Goal: Browse casually

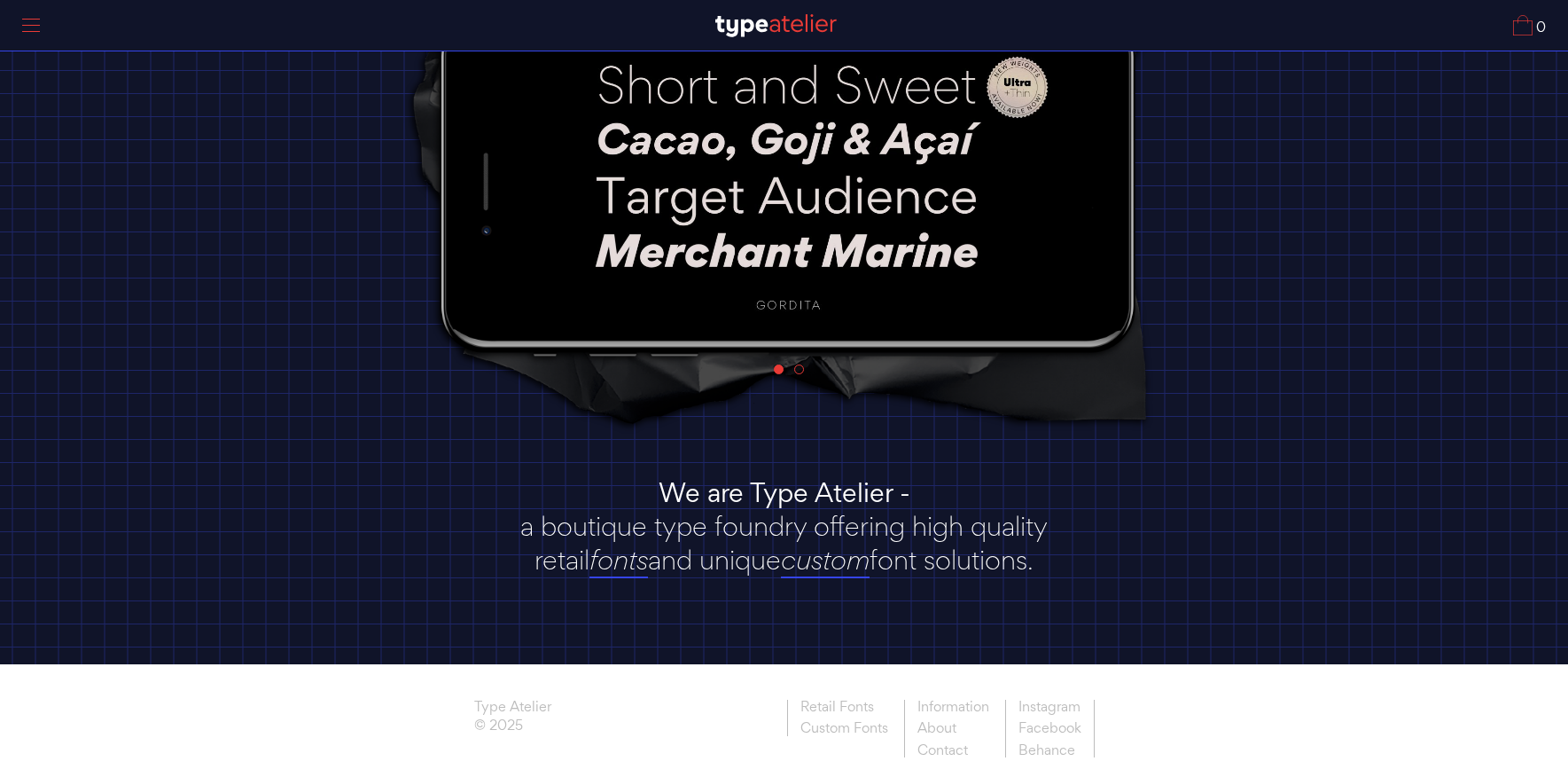
scroll to position [204, 0]
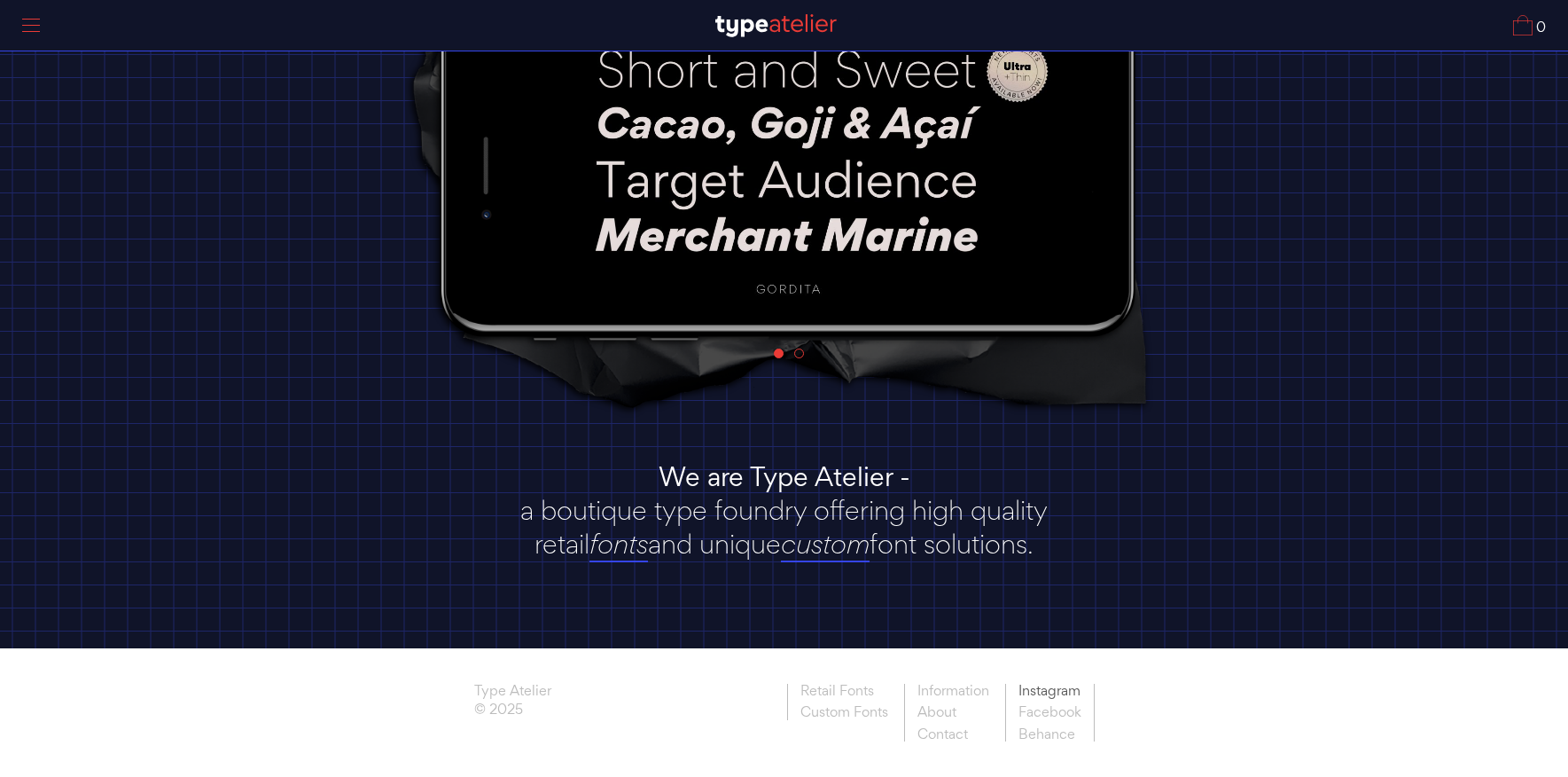
click at [1038, 692] on link "Instagram" at bounding box center [1050, 692] width 90 height 19
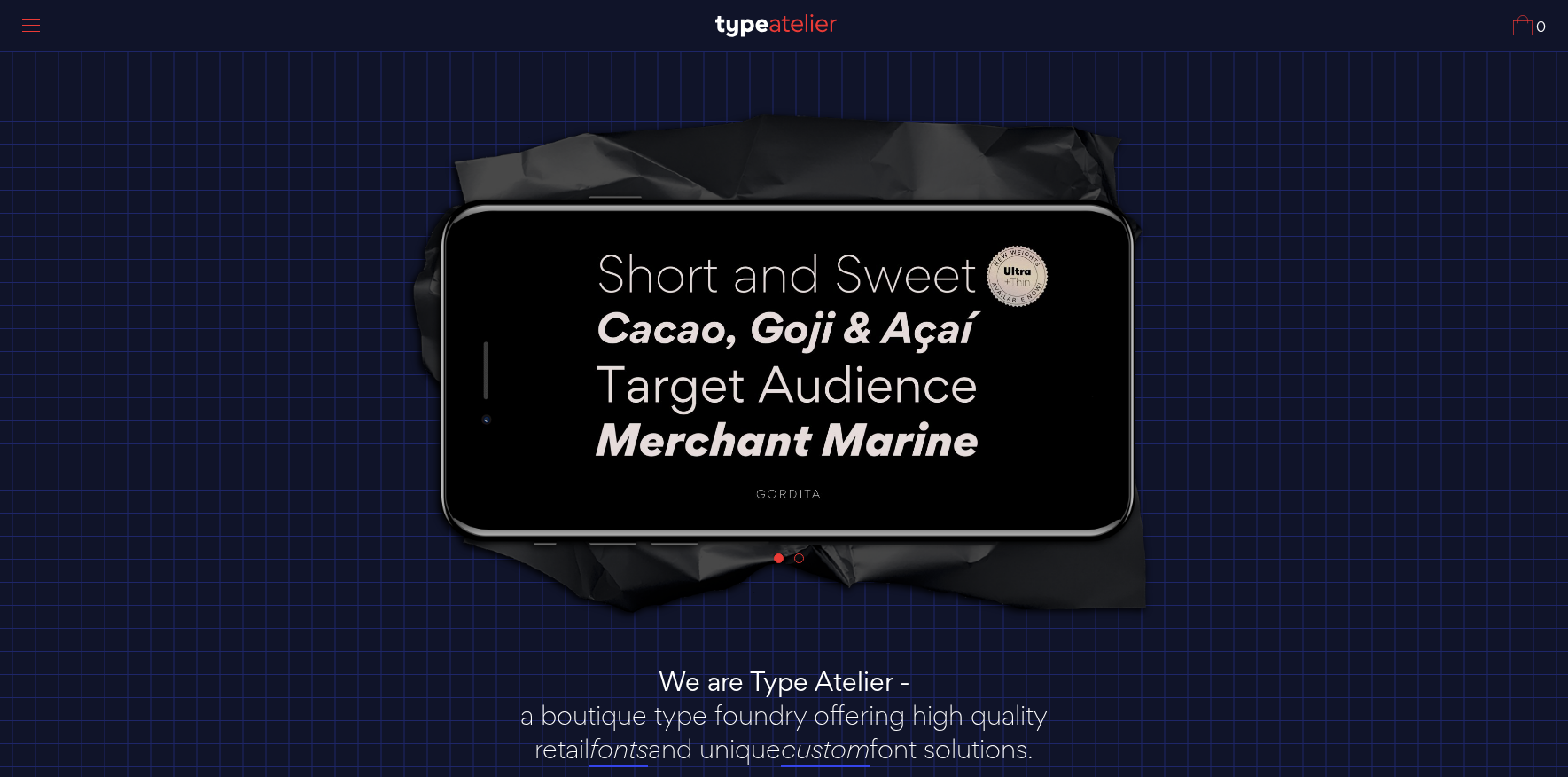
click at [707, 322] on img at bounding box center [788, 368] width 524 height 294
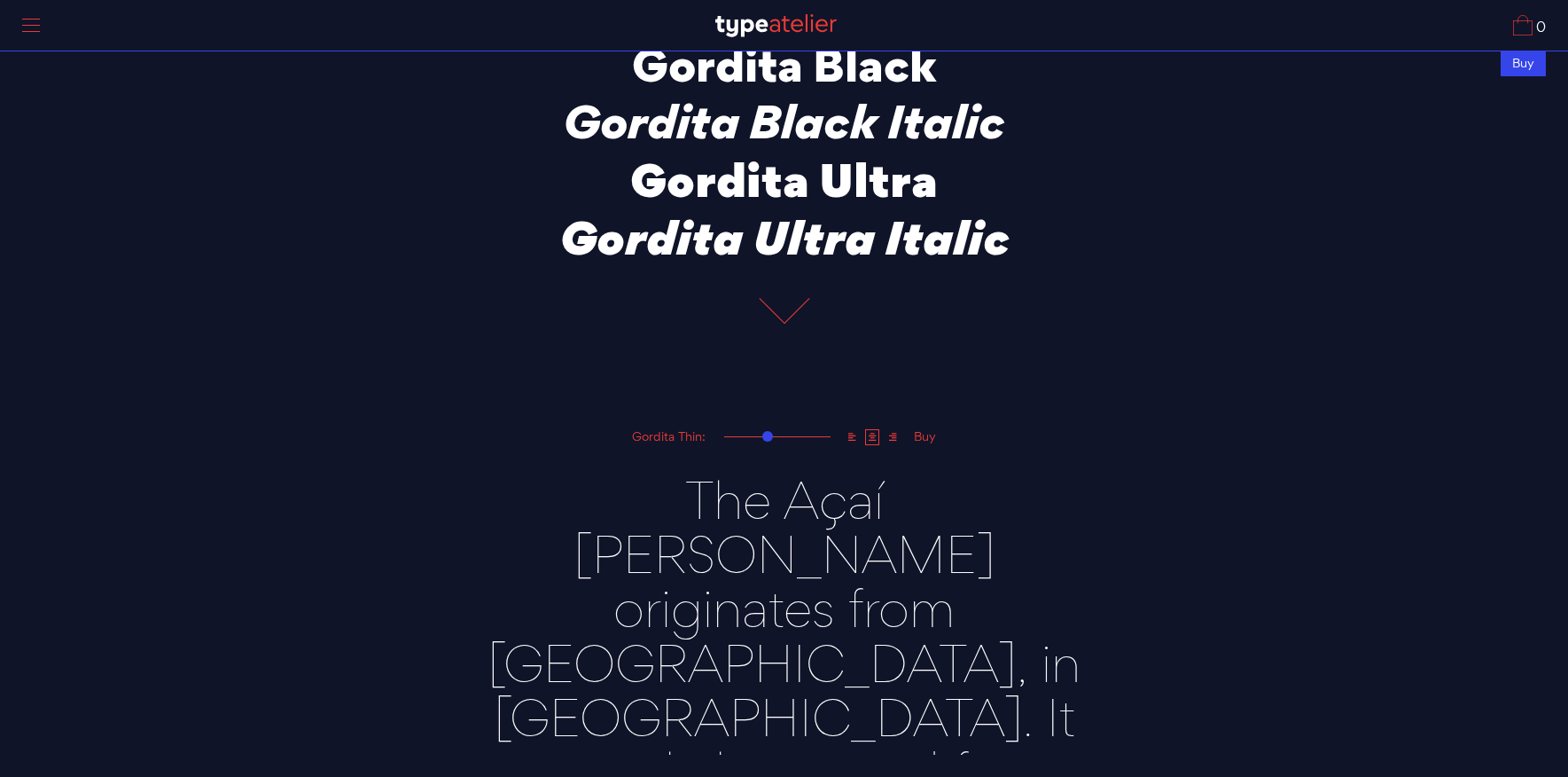
scroll to position [638, 0]
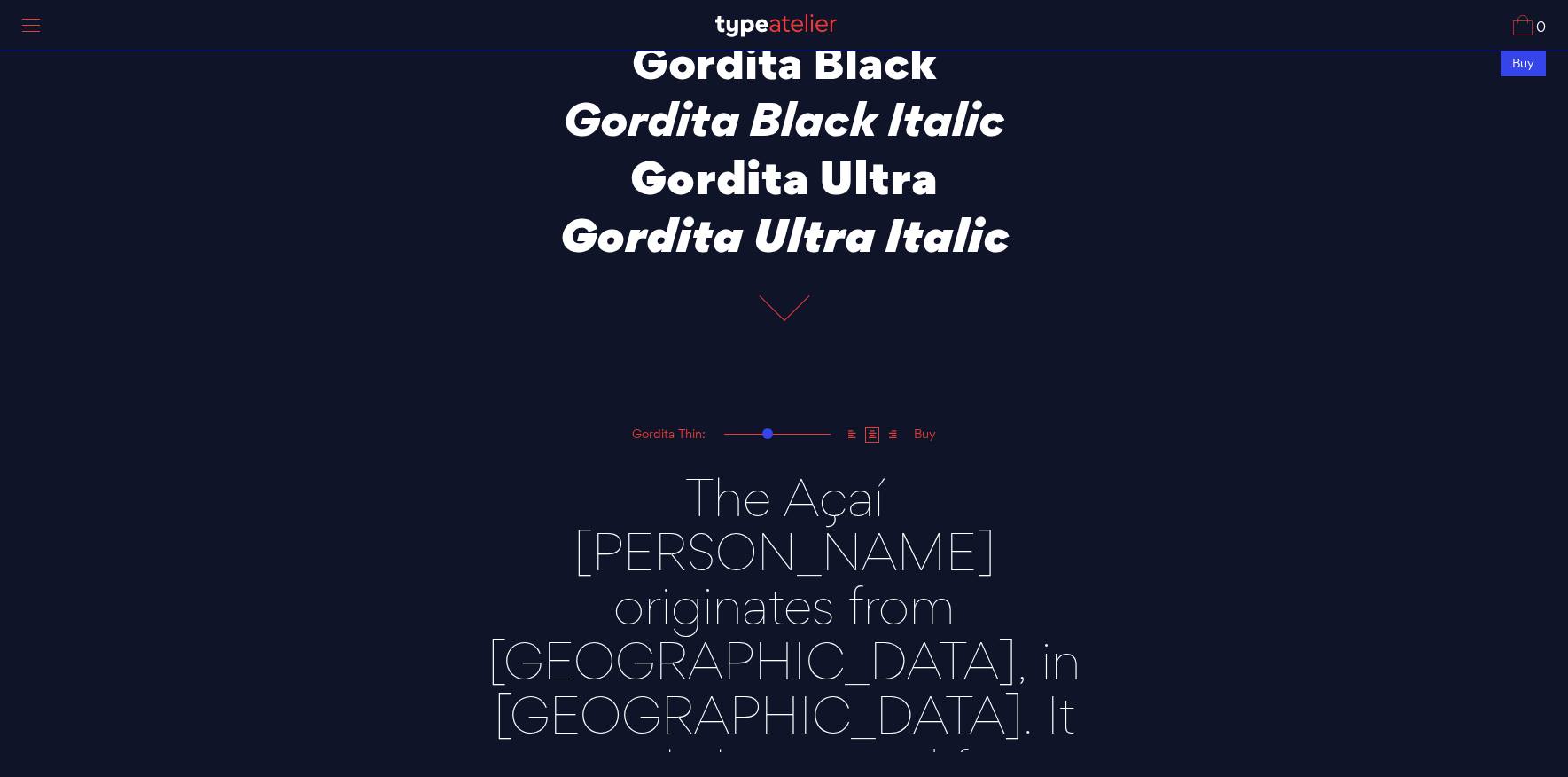
click at [790, 291] on div at bounding box center [785, 309] width 53 height 39
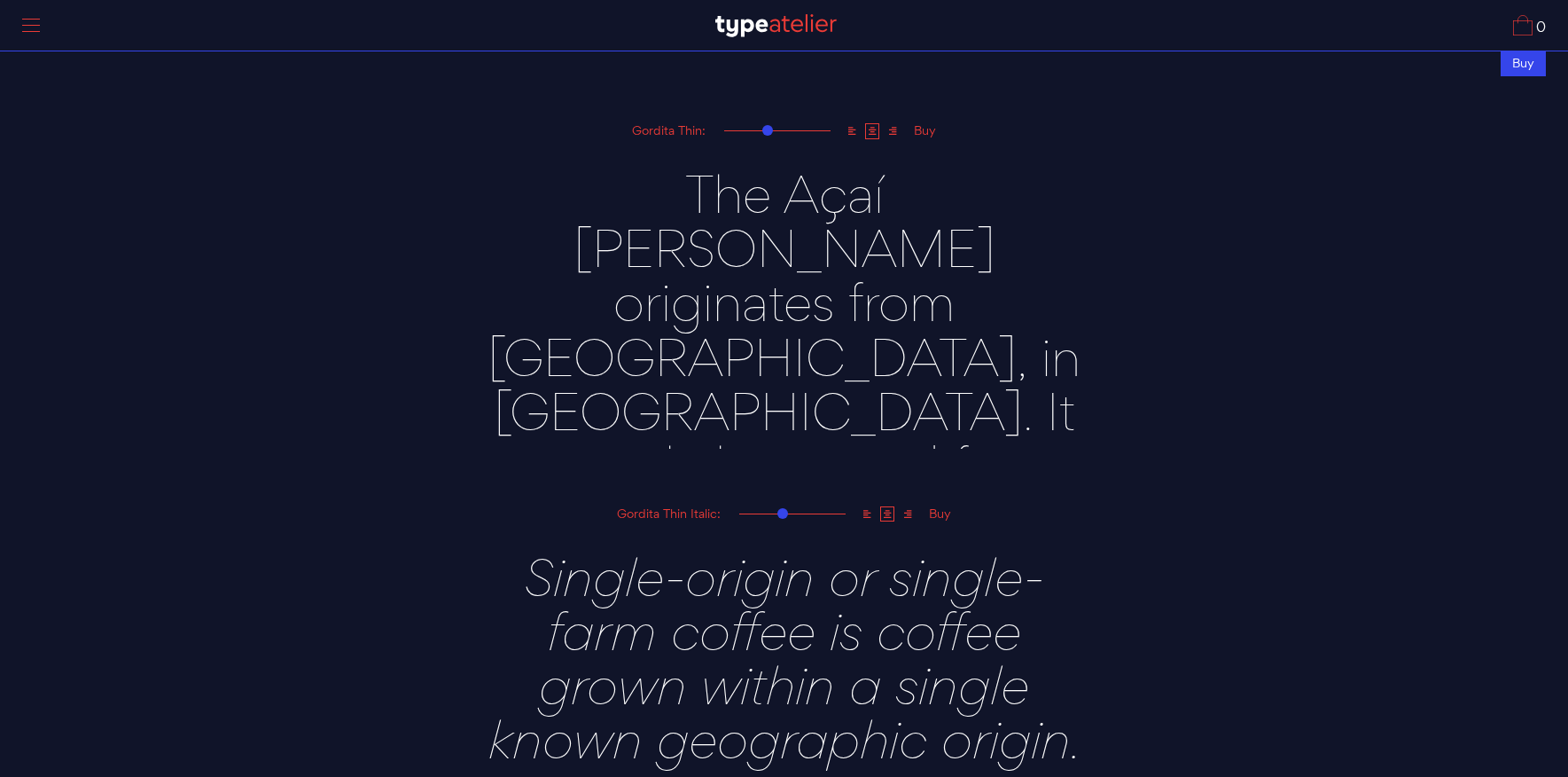
scroll to position [971, 0]
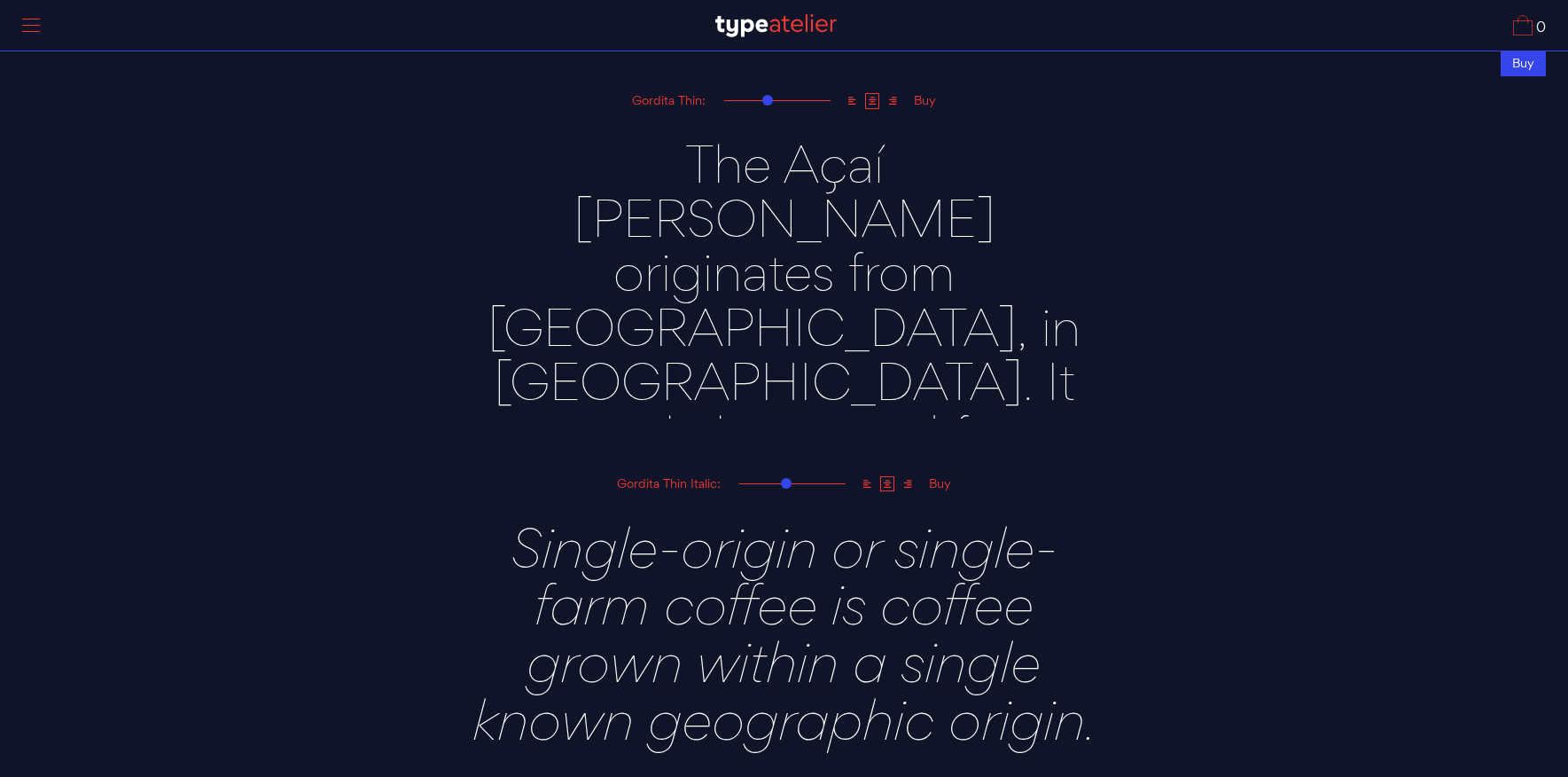
click at [781, 484] on div at bounding box center [786, 483] width 11 height 11
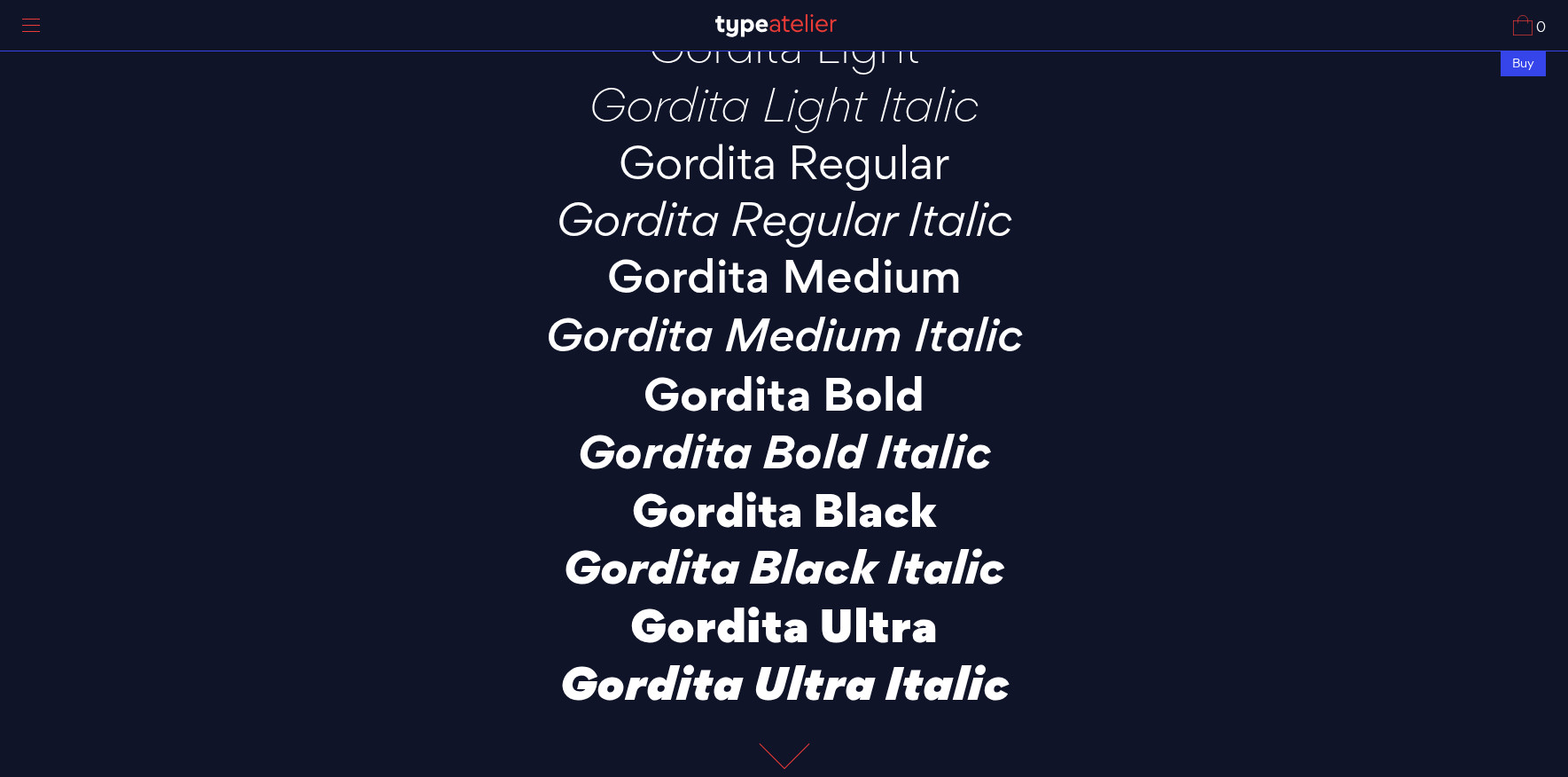
scroll to position [0, 0]
